Goal: Browse casually: Explore the website without a specific task or goal

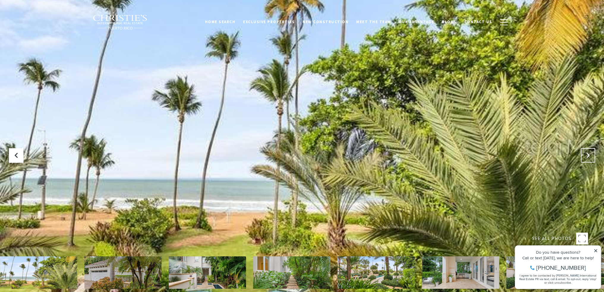
click at [585, 153] on icon at bounding box center [588, 155] width 6 height 6
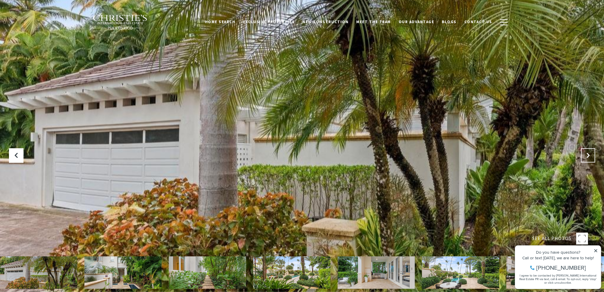
click at [585, 153] on icon at bounding box center [588, 155] width 6 height 6
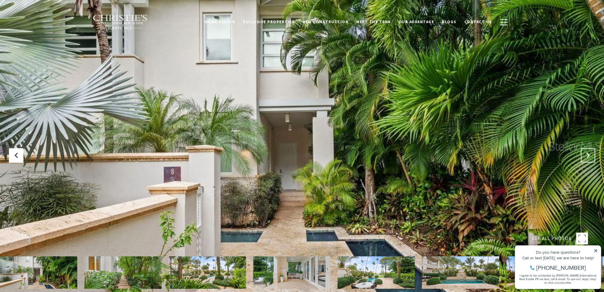
click at [585, 153] on icon "Next Slide" at bounding box center [588, 155] width 6 height 6
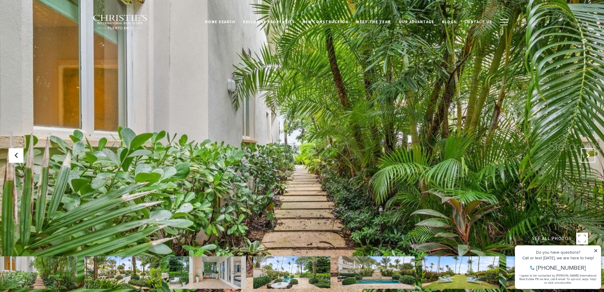
click at [585, 153] on icon "Next Slide" at bounding box center [588, 155] width 6 height 6
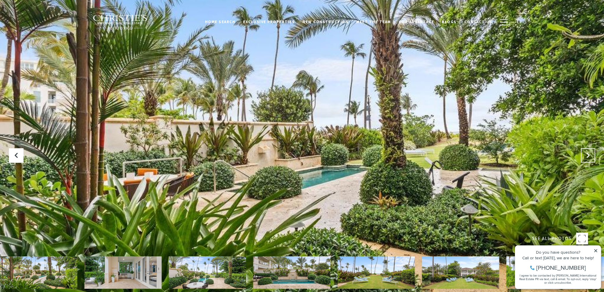
click at [585, 153] on icon "Next Slide" at bounding box center [588, 155] width 6 height 6
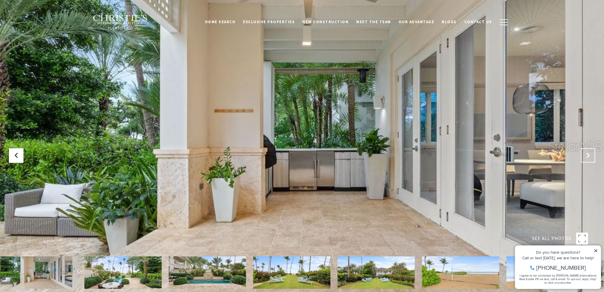
click at [585, 153] on icon "Next Slide" at bounding box center [588, 155] width 6 height 6
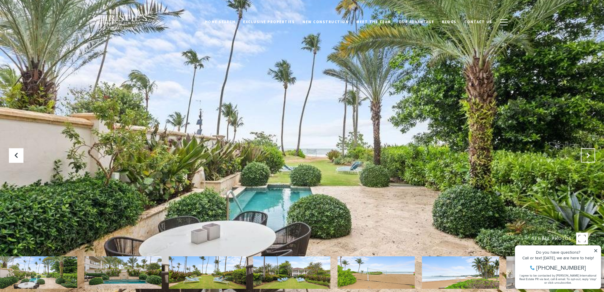
click at [585, 153] on icon "Next Slide" at bounding box center [588, 155] width 6 height 6
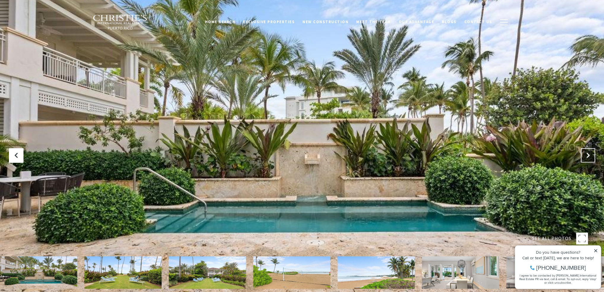
click at [585, 153] on icon "Next Slide" at bounding box center [588, 155] width 6 height 6
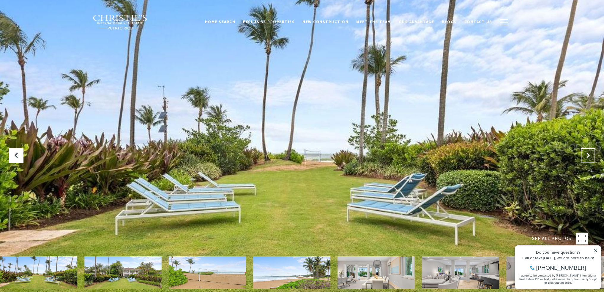
click at [585, 153] on icon "Next Slide" at bounding box center [588, 155] width 6 height 6
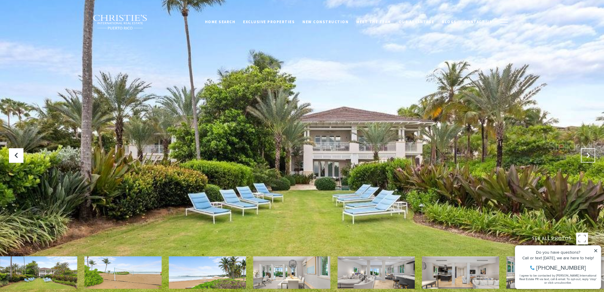
click at [585, 153] on icon "Next Slide" at bounding box center [588, 155] width 6 height 6
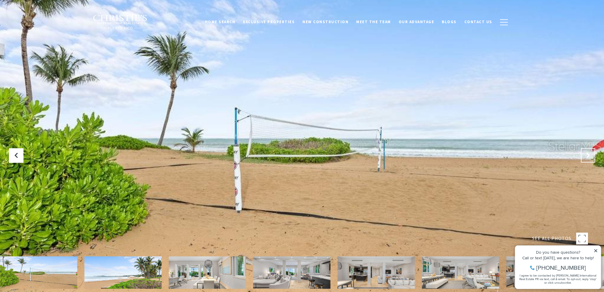
click at [585, 153] on icon "Next Slide" at bounding box center [588, 155] width 6 height 6
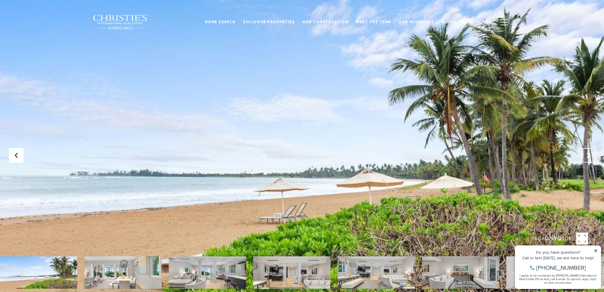
click at [585, 153] on icon "Next Slide" at bounding box center [588, 155] width 6 height 6
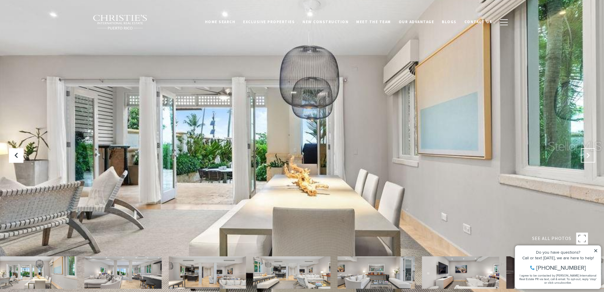
click at [585, 153] on icon "Next Slide" at bounding box center [588, 155] width 6 height 6
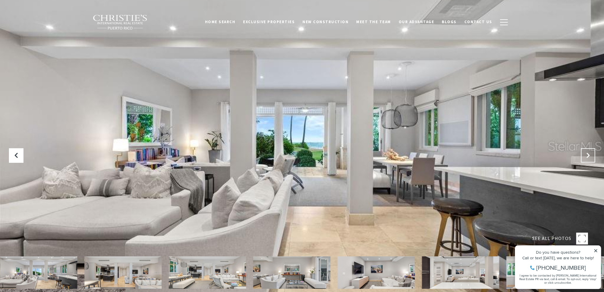
click at [585, 153] on icon "Next Slide" at bounding box center [588, 155] width 6 height 6
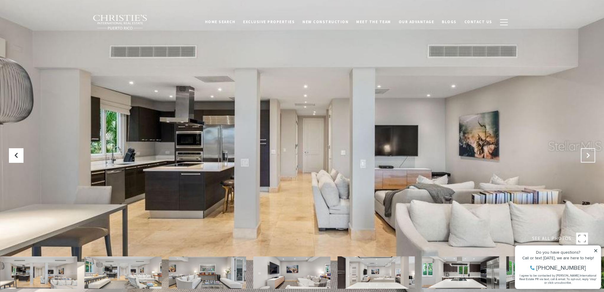
click at [585, 153] on icon "Next Slide" at bounding box center [588, 155] width 6 height 6
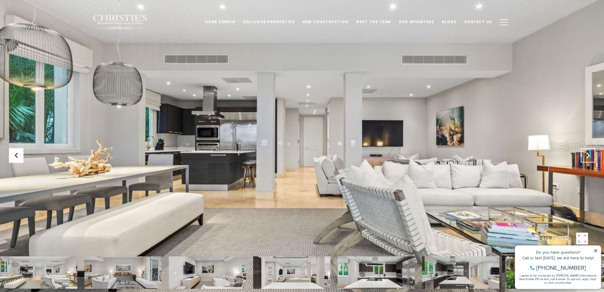
click at [585, 153] on icon "Next Slide" at bounding box center [588, 155] width 6 height 6
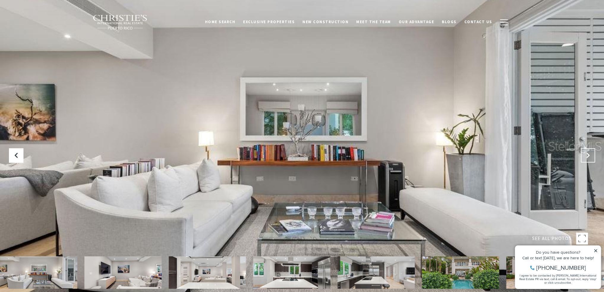
click at [585, 153] on icon "Next Slide" at bounding box center [588, 155] width 6 height 6
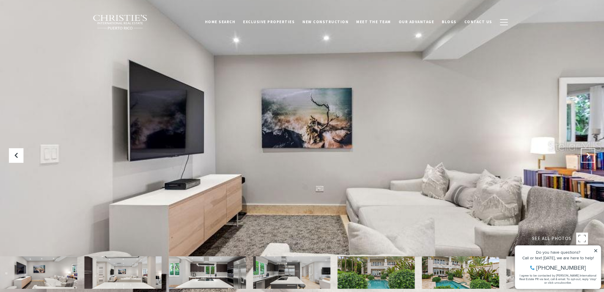
click at [585, 153] on icon "Next Slide" at bounding box center [588, 155] width 6 height 6
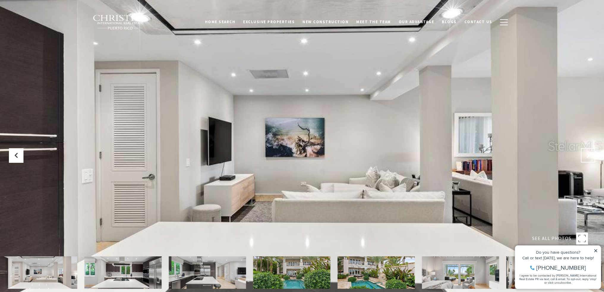
click at [585, 153] on icon "Next Slide" at bounding box center [588, 155] width 6 height 6
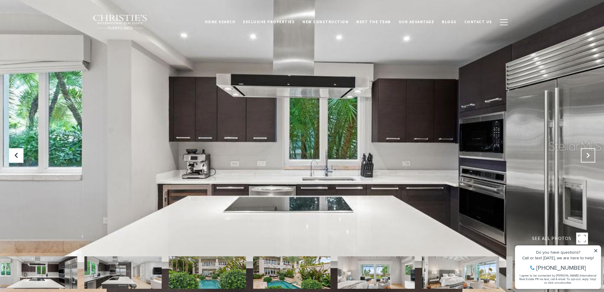
click at [585, 153] on icon "Next Slide" at bounding box center [588, 155] width 6 height 6
